Goal: Communication & Community: Ask a question

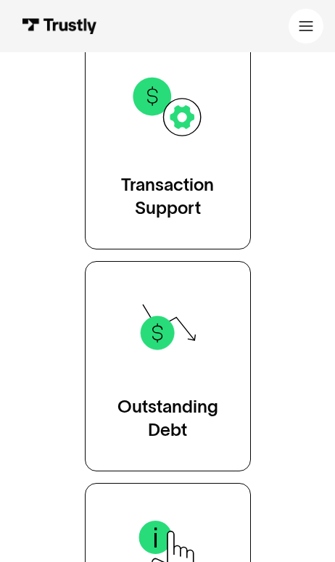
scroll to position [329, 0]
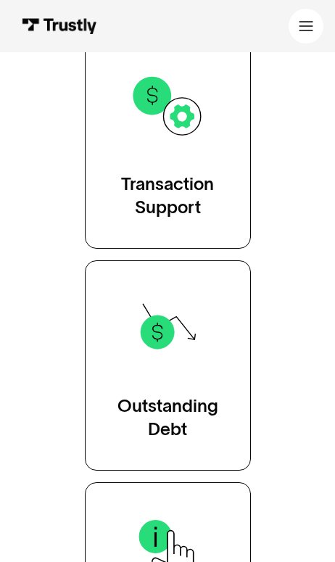
click at [192, 187] on div "Transaction Support" at bounding box center [167, 195] width 93 height 46
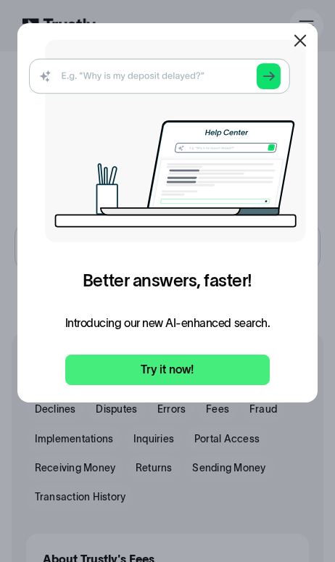
click at [304, 43] on icon at bounding box center [299, 40] width 17 height 17
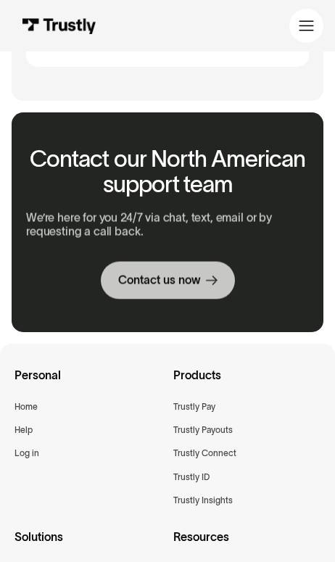
scroll to position [2015, 0]
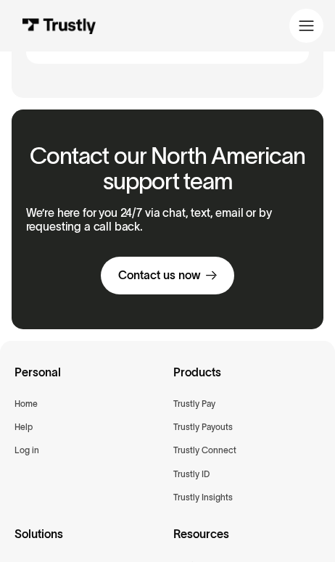
click at [199, 256] on link "Contact us now" at bounding box center [167, 275] width 133 height 38
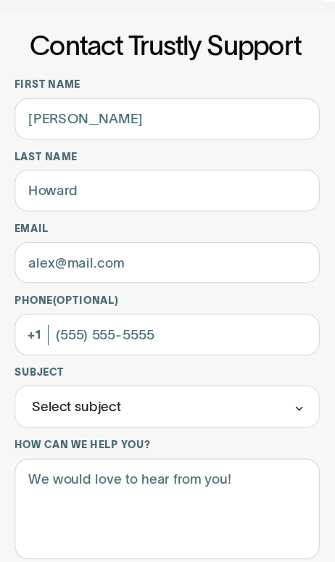
type input "[PERSON_NAME]"
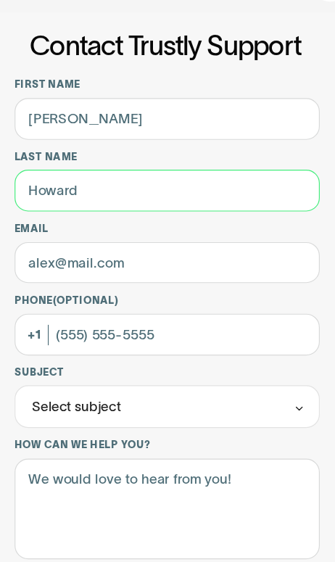
click at [65, 188] on input "Last name" at bounding box center [168, 203] width 260 height 36
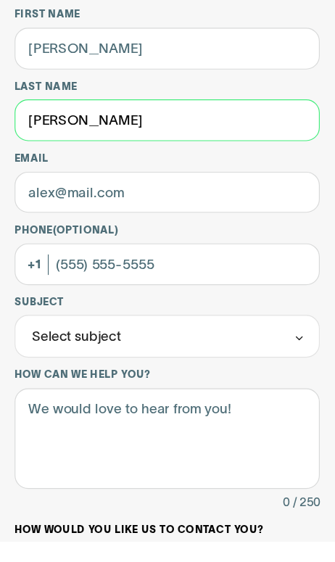
type input "[PERSON_NAME]"
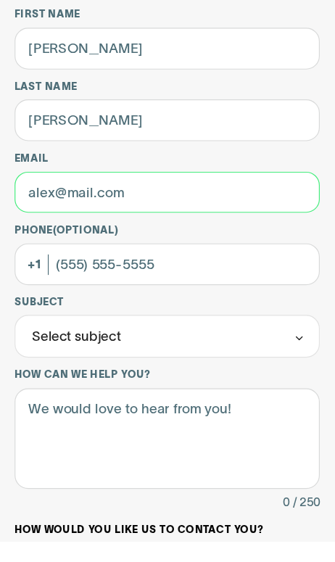
click at [51, 247] on input "Email" at bounding box center [168, 265] width 260 height 36
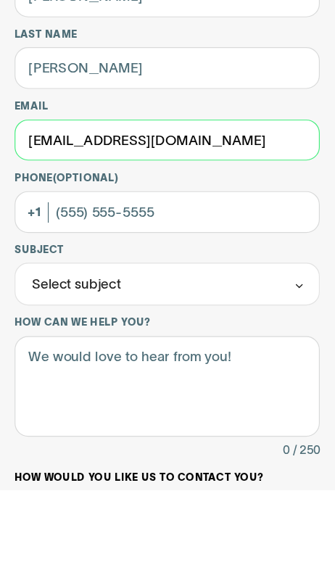
type input "[EMAIL_ADDRESS][DOMAIN_NAME]"
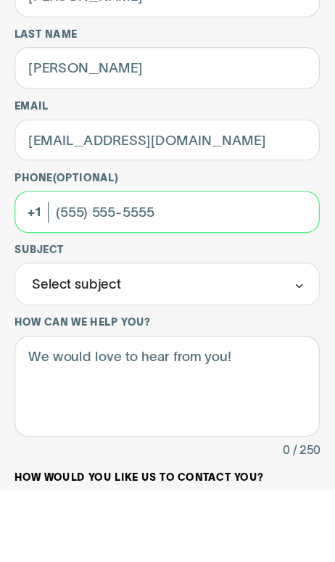
click at [77, 308] on input "Phone (Optional)" at bounding box center [168, 326] width 260 height 36
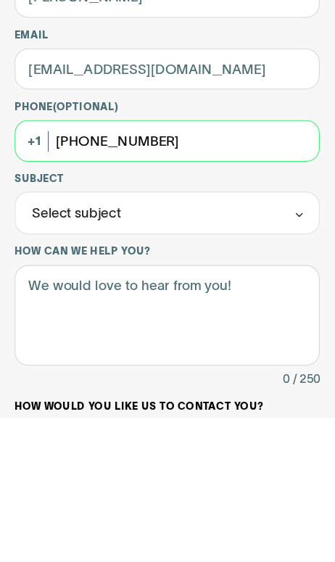
type input "[PHONE_NUMBER]"
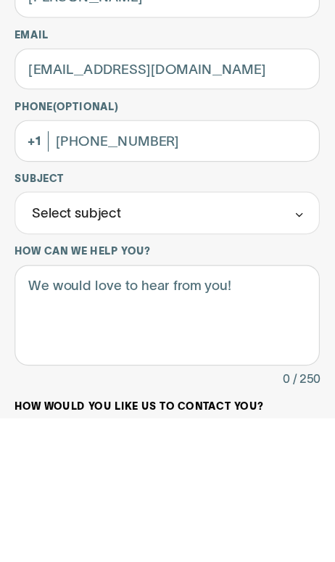
click at [78, 369] on div "Select subject" at bounding box center [168, 387] width 260 height 36
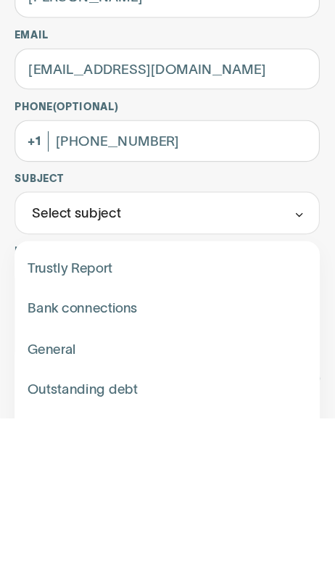
scroll to position [122, 0]
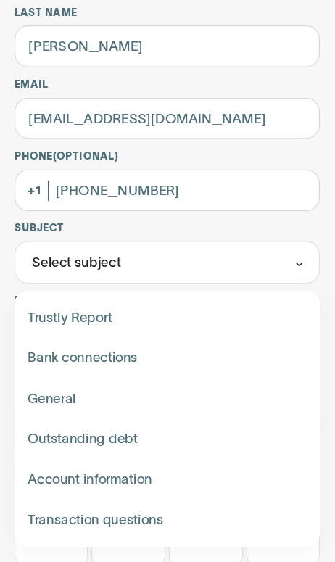
click at [51, 405] on div "Contact Trustly Support" at bounding box center [167, 422] width 249 height 35
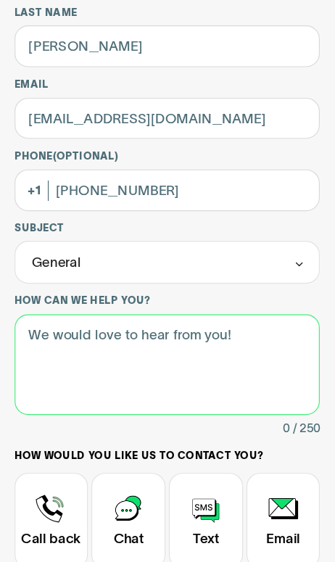
click at [175, 351] on textarea "How can we help you?" at bounding box center [168, 394] width 260 height 86
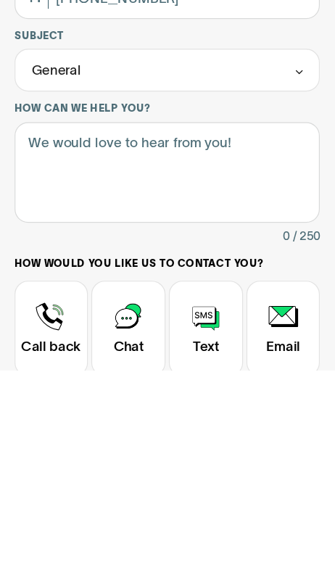
click at [214, 288] on div "General" at bounding box center [168, 306] width 260 height 36
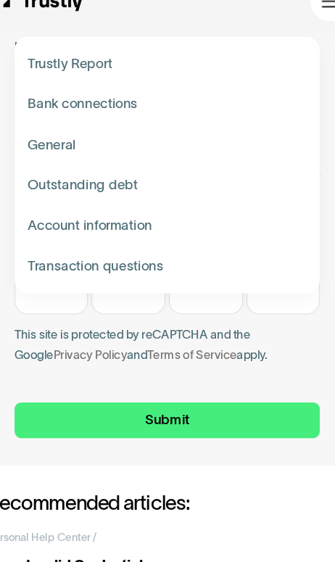
click at [170, 234] on div "Contact Trustly Support" at bounding box center [167, 251] width 249 height 35
type input "**********"
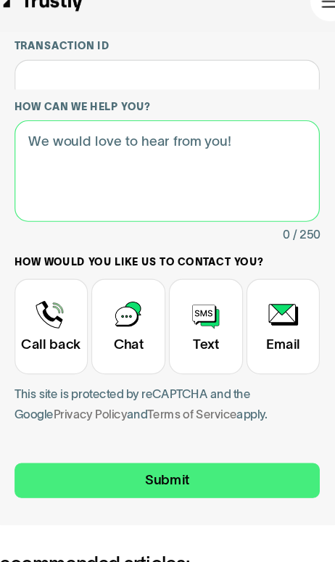
click at [182, 127] on textarea "How can we help you?" at bounding box center [168, 170] width 260 height 86
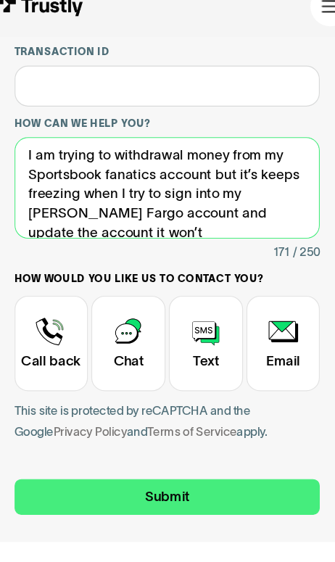
scroll to position [3, 0]
type textarea "I am trying to withdrawal money from my Sportsbook fanatics account but it’s ke…"
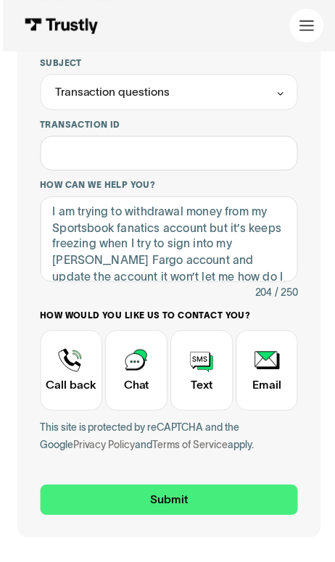
scroll to position [348, 0]
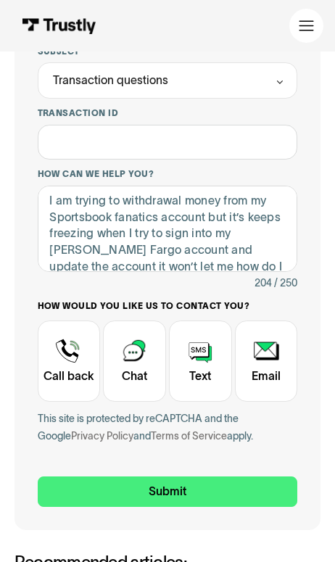
click at [193, 352] on div "Contact Trustly Support" at bounding box center [200, 360] width 63 height 81
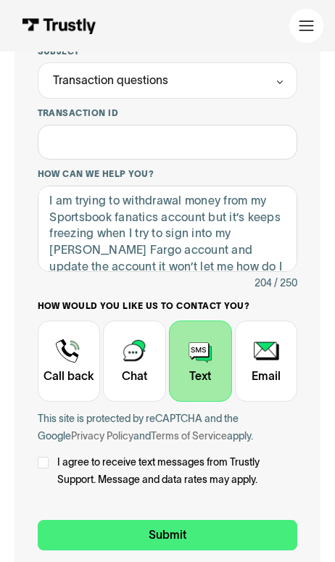
click at [142, 350] on div "Contact Trustly Support" at bounding box center [134, 360] width 63 height 81
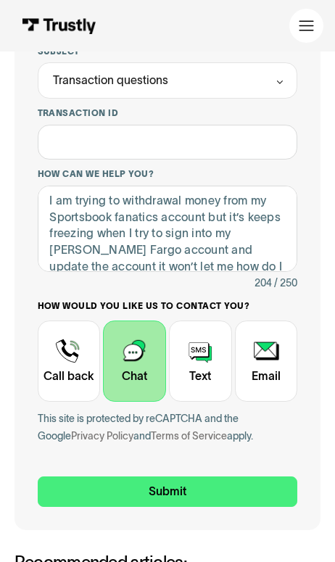
click at [198, 355] on div "Contact Trustly Support" at bounding box center [200, 360] width 63 height 81
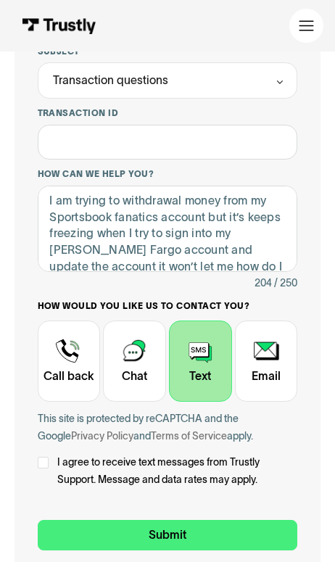
click at [206, 525] on input "Submit" at bounding box center [168, 534] width 260 height 30
click at [45, 456] on div "Contact Trustly Support" at bounding box center [44, 462] width 12 height 12
click at [206, 519] on input "Submit" at bounding box center [168, 534] width 260 height 30
type input "+12193155812"
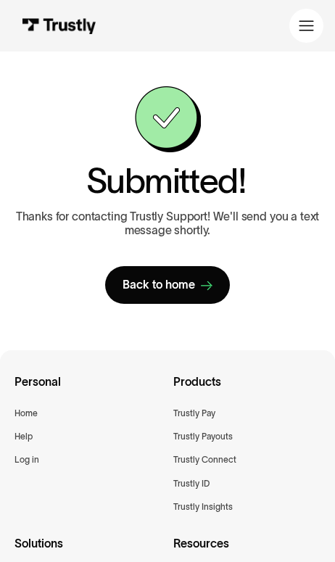
click at [225, 435] on div "Trustly Payouts" at bounding box center [202, 436] width 59 height 14
